Goal: Task Accomplishment & Management: Complete application form

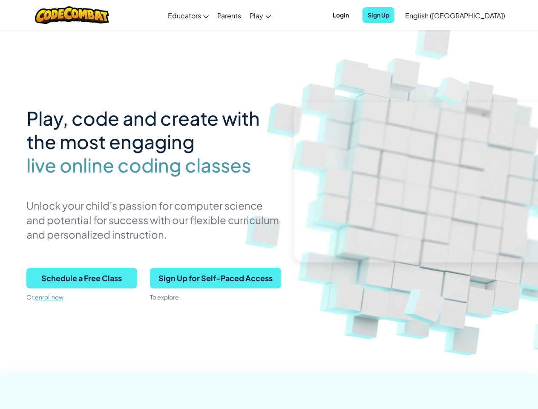
click at [269, 204] on p "Unlock your child’s passion for computer science and potential for success with…" at bounding box center [153, 219] width 255 height 43
click at [354, 15] on span "Login" at bounding box center [340, 15] width 26 height 16
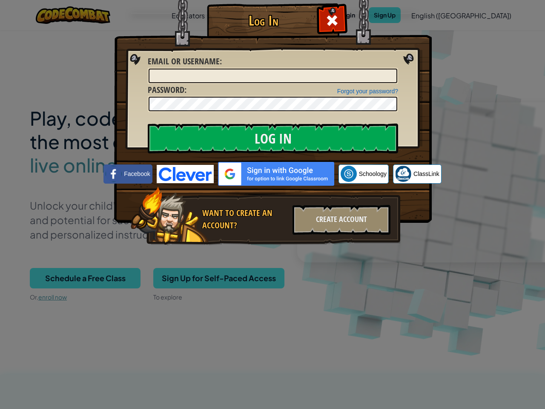
click at [393, 15] on div "Log In Unknown Error Email or Username : Forgot your password? Password : Log I…" at bounding box center [273, 137] width 284 height 248
click at [430, 15] on div "Log In Unknown Error Email or Username : Forgot your password? Password : Log I…" at bounding box center [272, 204] width 545 height 409
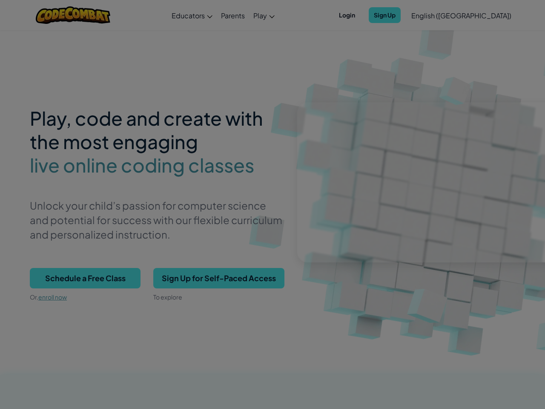
click at [430, 15] on div "Log In Unknown Error Email or Username : Forgot your password? Password : Log I…" at bounding box center [272, 204] width 545 height 409
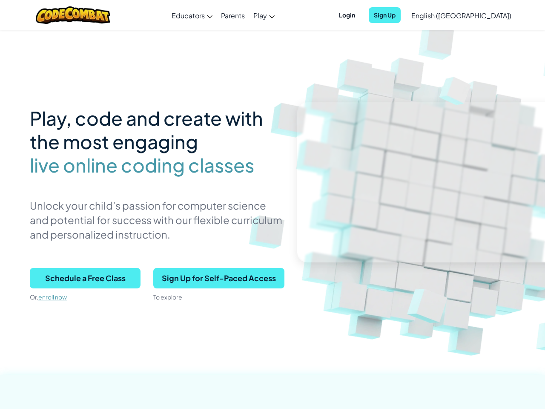
click at [476, 15] on div at bounding box center [272, 204] width 545 height 409
click at [82, 278] on span "Schedule a Free Class" at bounding box center [85, 278] width 111 height 20
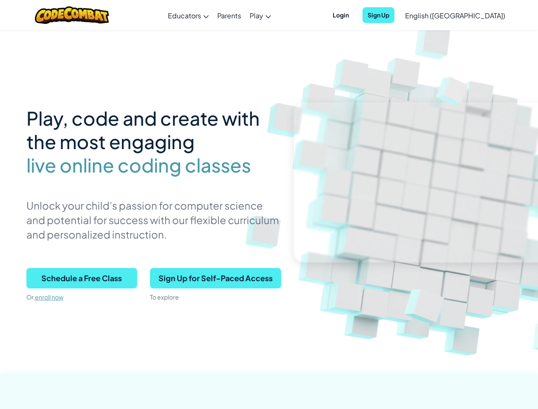
click at [215, 278] on span "Sign Up for Self-Paced Access" at bounding box center [215, 278] width 131 height 20
